Goal: Check status: Check status

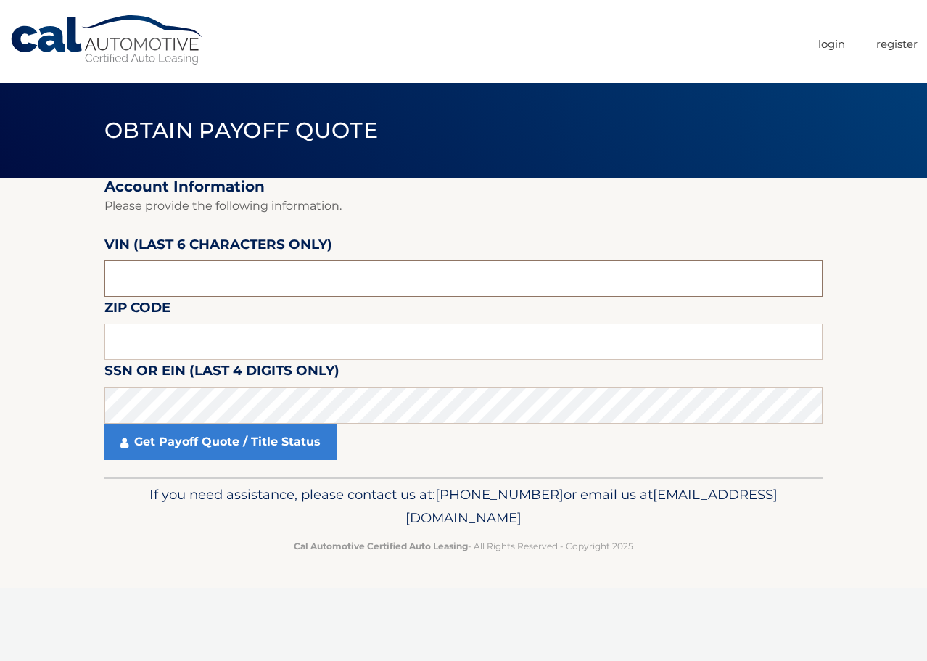
click at [208, 284] on input "text" at bounding box center [464, 279] width 718 height 36
paste input "5NPLS4"
click at [189, 381] on label "SSN or EIN (last 4 digits only)" at bounding box center [222, 373] width 235 height 27
drag, startPoint x: 226, startPoint y: 281, endPoint x: -1, endPoint y: 265, distance: 227.7
click at [0, 265] on html "Cal Automotive Menu Login Register Obtain Payoff Quote 5NPLS4" at bounding box center [463, 330] width 927 height 661
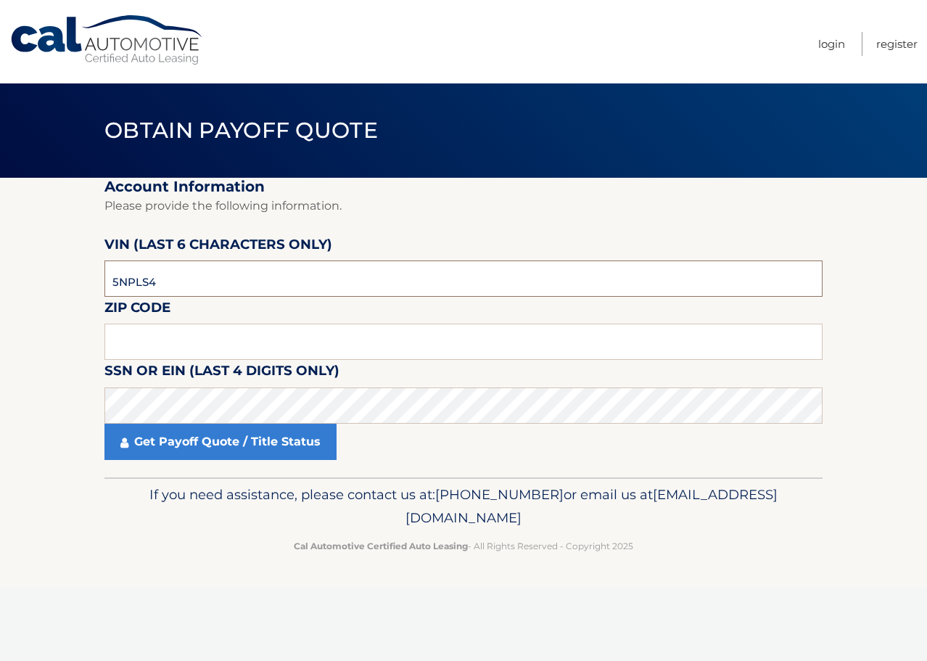
paste input "10568"
type input "105684"
click at [181, 351] on input "text" at bounding box center [464, 342] width 718 height 36
type input "07728"
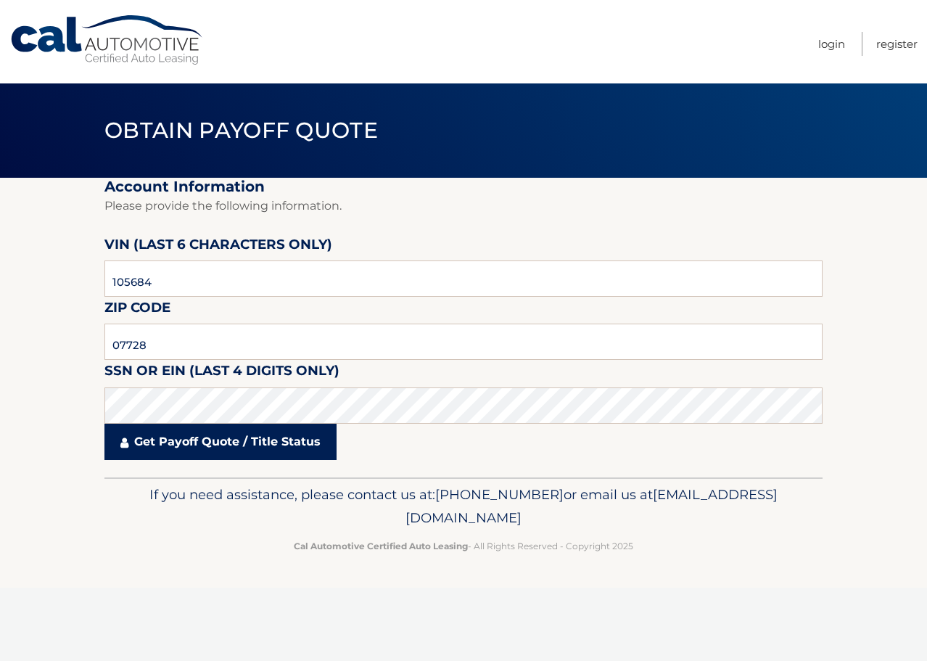
click at [269, 461] on fieldset "Account Information Please provide the following information. VIN (last 6 chara…" at bounding box center [464, 328] width 718 height 300
click at [271, 449] on link "Get Payoff Quote / Title Status" at bounding box center [221, 442] width 232 height 36
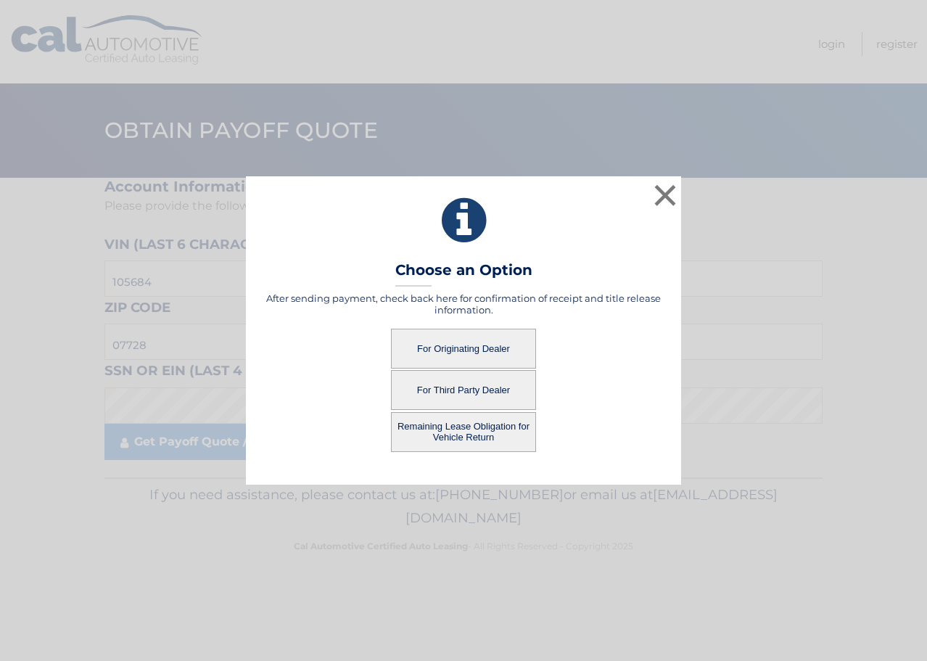
click at [473, 348] on button "For Originating Dealer" at bounding box center [463, 349] width 145 height 40
click at [482, 351] on button "For Originating Dealer" at bounding box center [463, 349] width 145 height 40
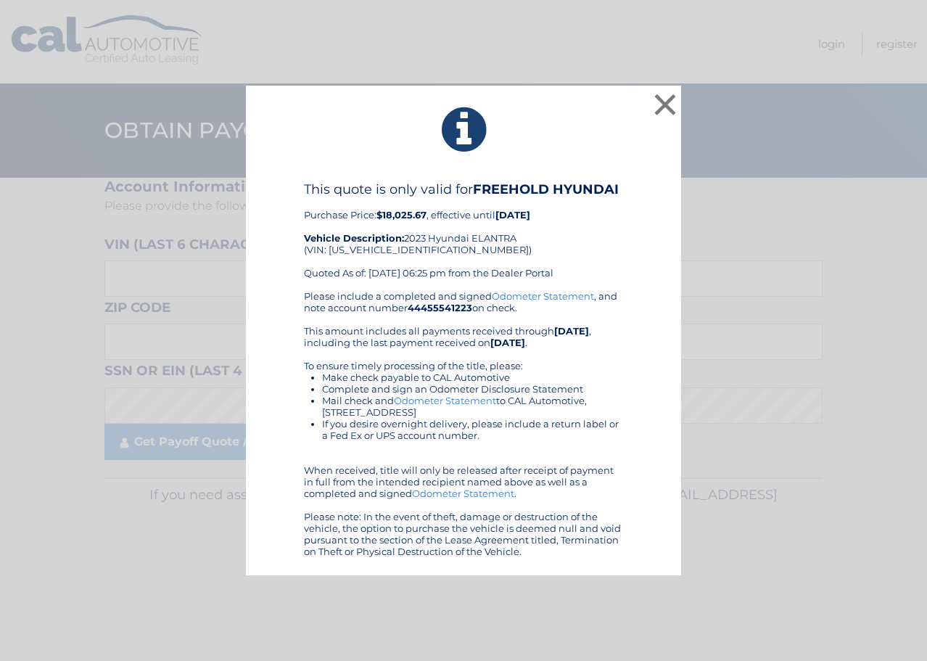
click at [531, 264] on div "This quote is only valid for FREEHOLD HYUNDAI Purchase Price: $18,025.67 , effe…" at bounding box center [463, 235] width 319 height 109
drag, startPoint x: 776, startPoint y: 425, endPoint x: 755, endPoint y: 338, distance: 88.9
click at [776, 424] on div "× This quote is only valid for FREEHOLD HYUNDAI Purchase Price: $18,025.67 , ef…" at bounding box center [464, 331] width 916 height 491
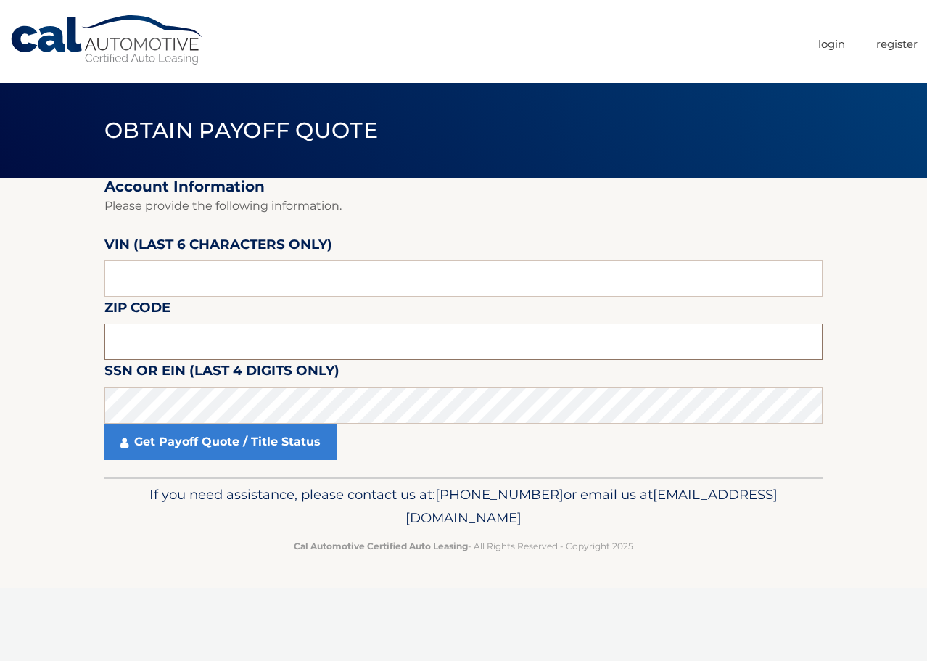
drag, startPoint x: 145, startPoint y: 337, endPoint x: 154, endPoint y: 343, distance: 10.9
click at [154, 343] on input "text" at bounding box center [464, 342] width 718 height 36
type input "07728"
click at [152, 268] on input "text" at bounding box center [464, 279] width 718 height 36
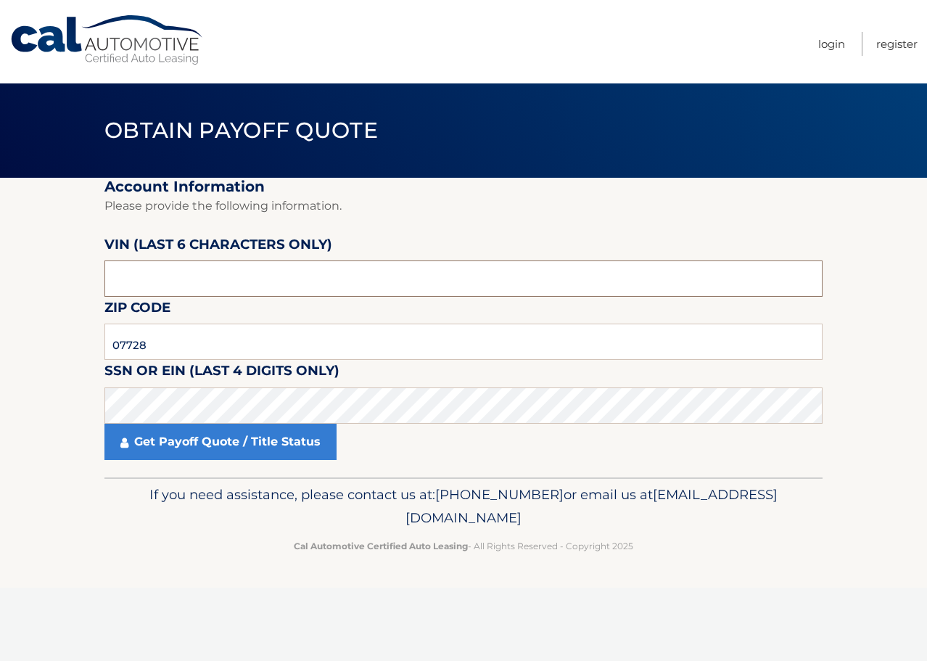
click at [152, 268] on input "text" at bounding box center [464, 279] width 718 height 36
paste input "105684"
type input "105684"
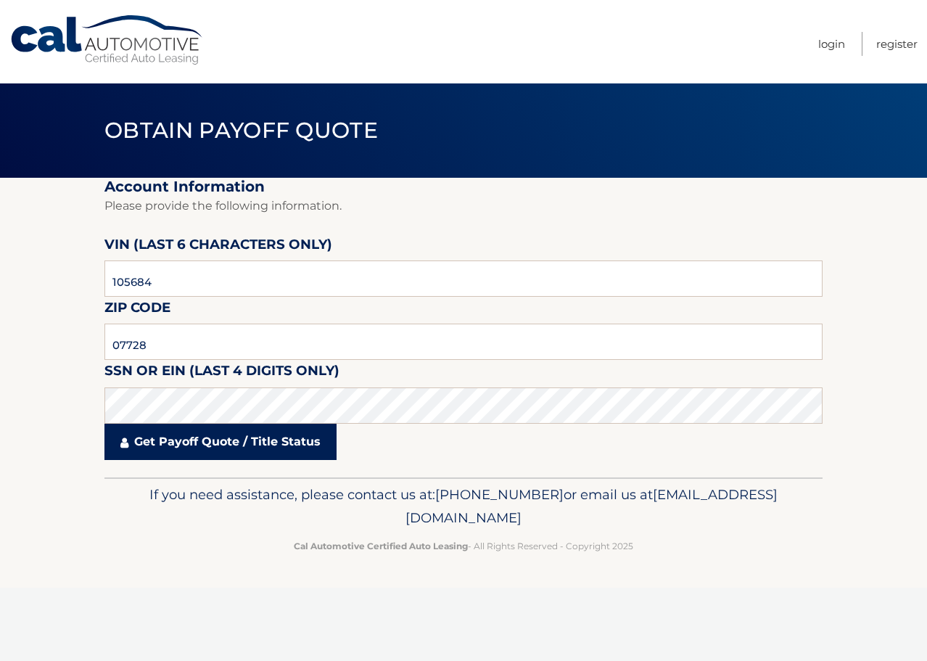
click at [217, 451] on link "Get Payoff Quote / Title Status" at bounding box center [221, 442] width 232 height 36
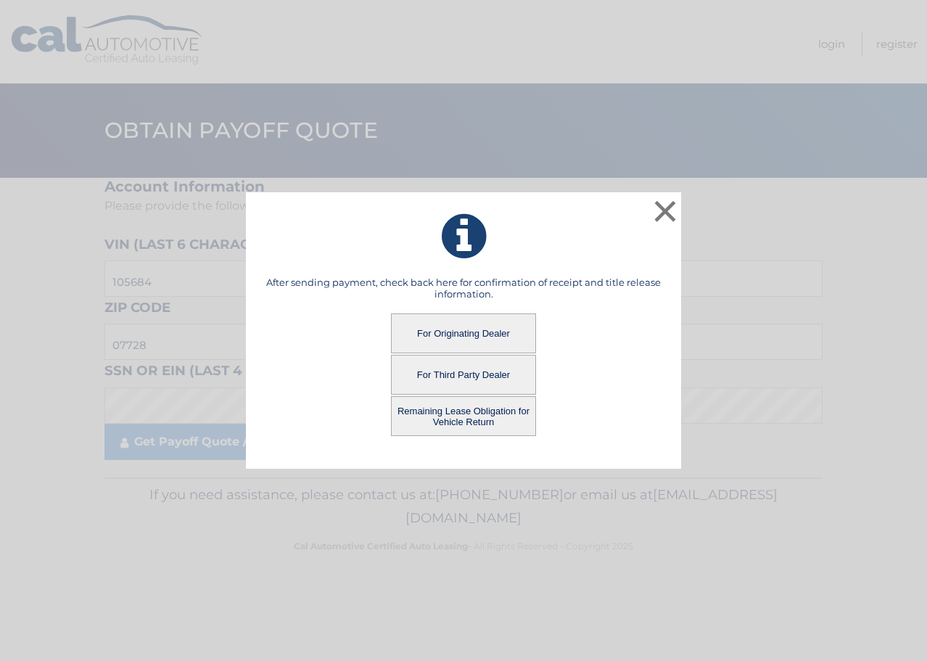
click at [458, 415] on button "Remaining Lease Obligation for Vehicle Return" at bounding box center [463, 416] width 145 height 40
click at [497, 411] on button "Remaining Lease Obligation for Vehicle Return" at bounding box center [463, 416] width 145 height 40
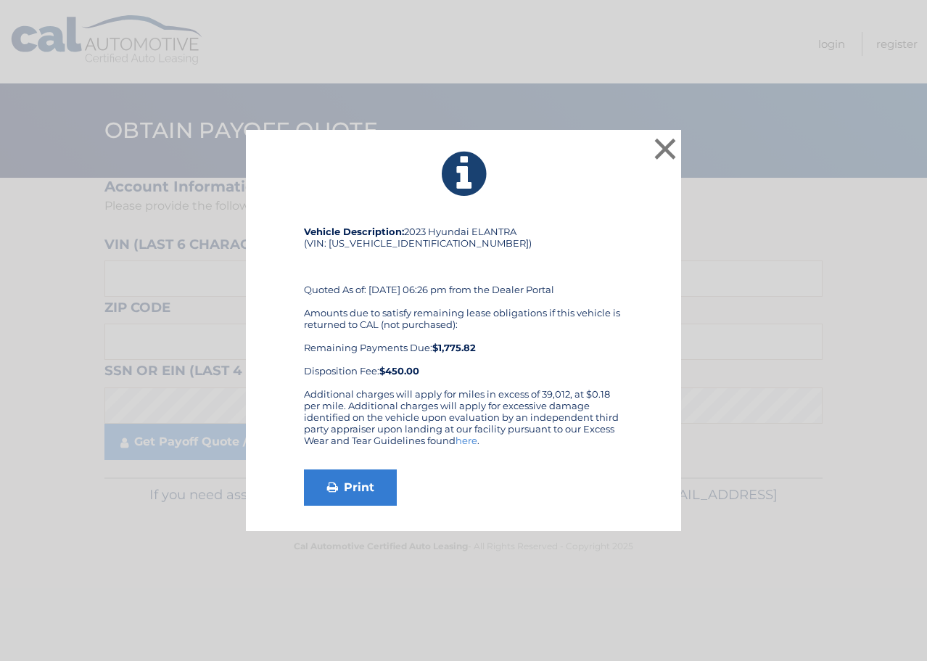
click at [480, 366] on div "Amounts due to satisfy remaining lease obligations if this vehicle is returned …" at bounding box center [463, 342] width 319 height 70
click at [677, 146] on button "×" at bounding box center [665, 148] width 29 height 29
